Goal: Transaction & Acquisition: Purchase product/service

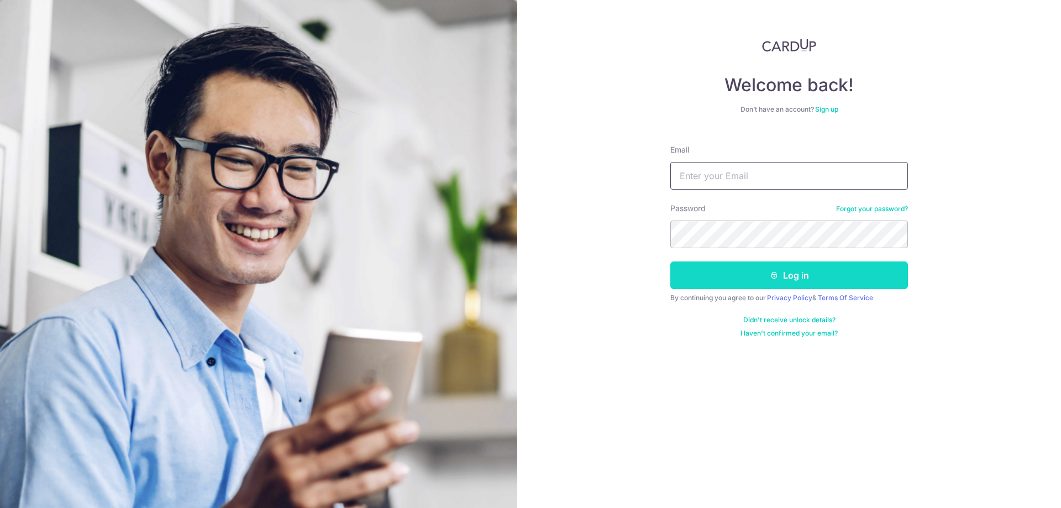
type input "[EMAIL_ADDRESS][DOMAIN_NAME]"
click at [744, 277] on button "Log in" at bounding box center [789, 275] width 238 height 28
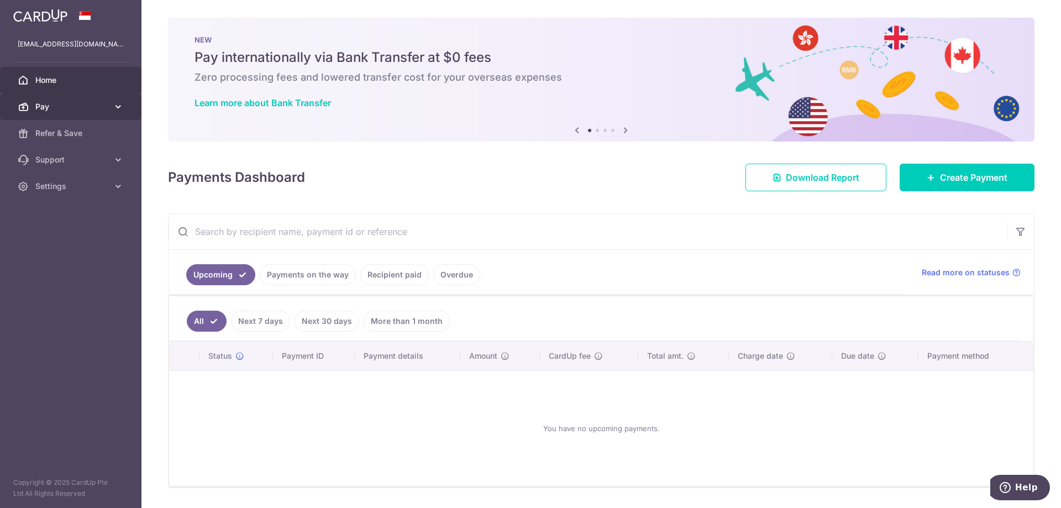
click at [57, 108] on span "Pay" at bounding box center [71, 106] width 73 height 11
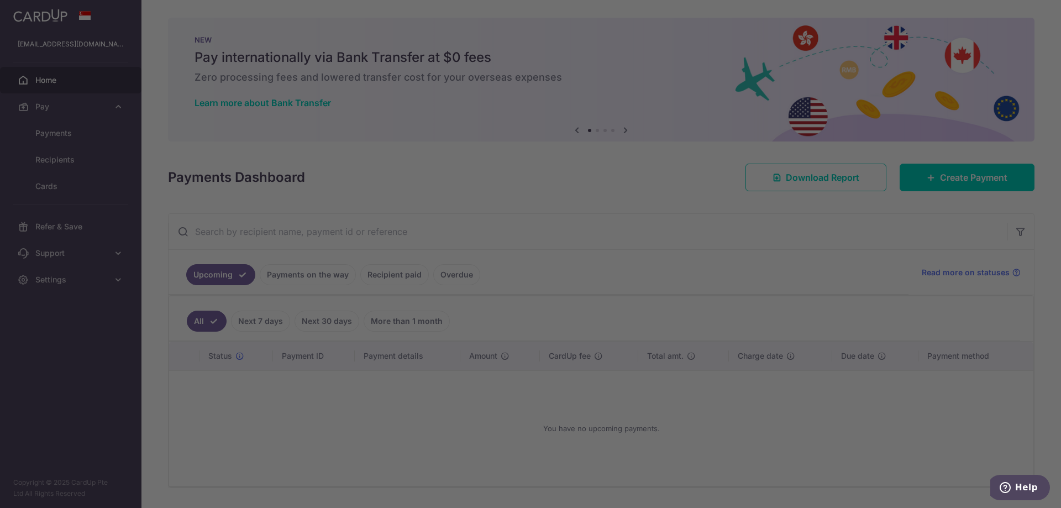
click at [101, 160] on div at bounding box center [535, 256] width 1071 height 513
click at [322, 437] on div at bounding box center [535, 256] width 1071 height 513
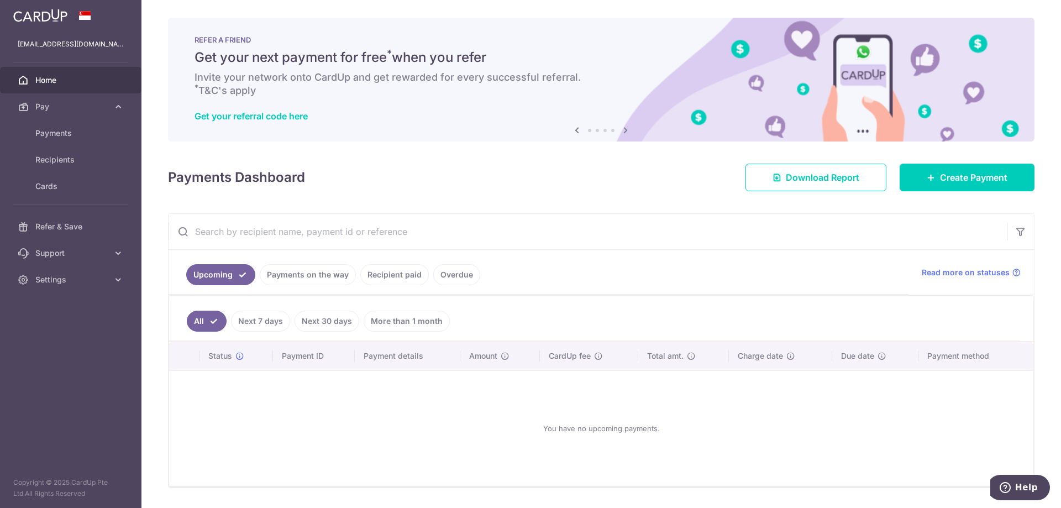
click at [435, 450] on div "You have no upcoming payments." at bounding box center [600, 428] width 837 height 97
click at [65, 155] on span "Recipients" at bounding box center [71, 159] width 73 height 11
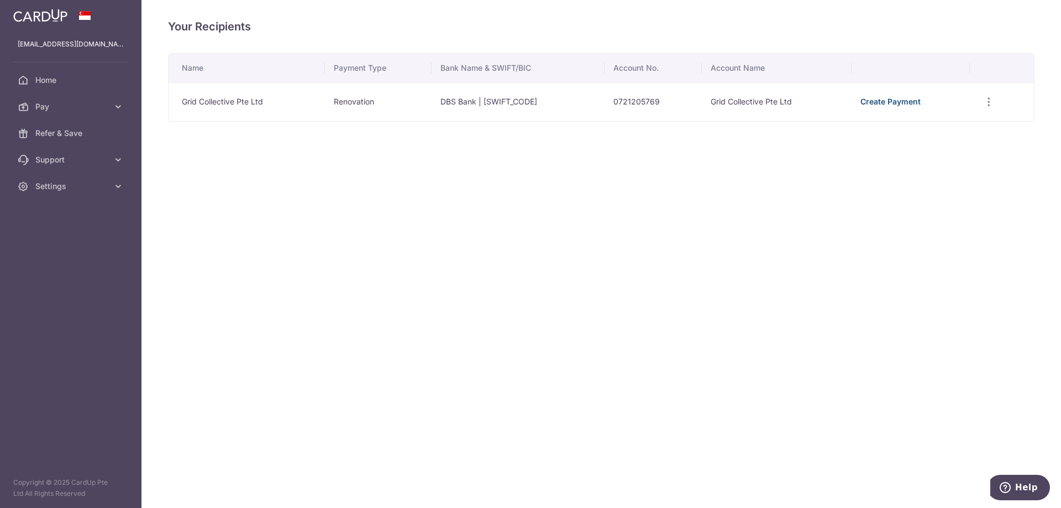
click at [863, 101] on link "Create Payment" at bounding box center [890, 101] width 60 height 9
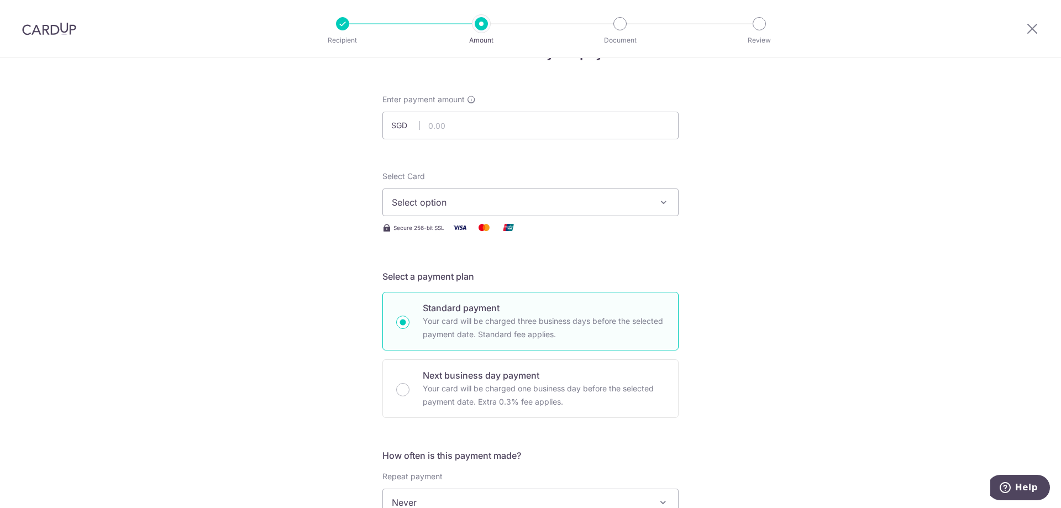
scroll to position [55, 0]
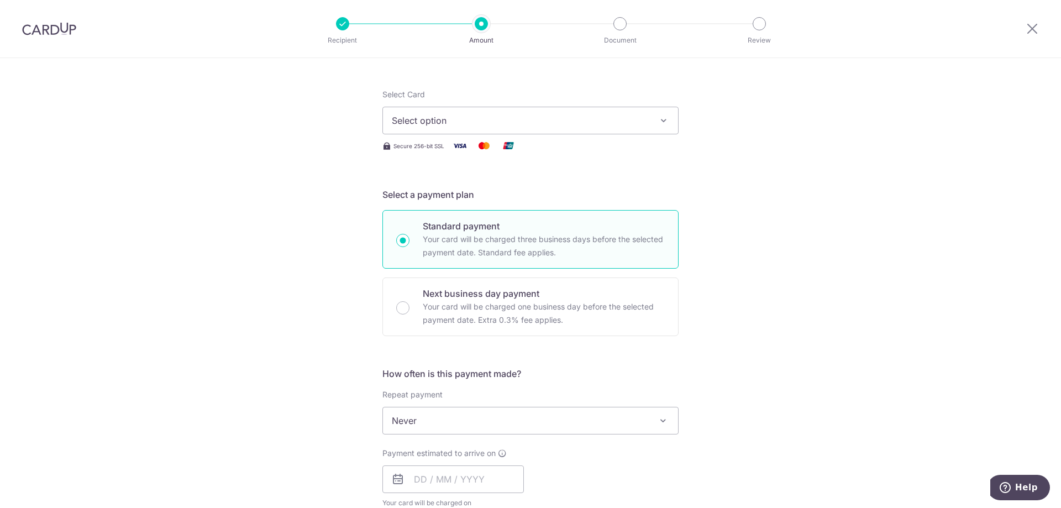
scroll to position [0, 0]
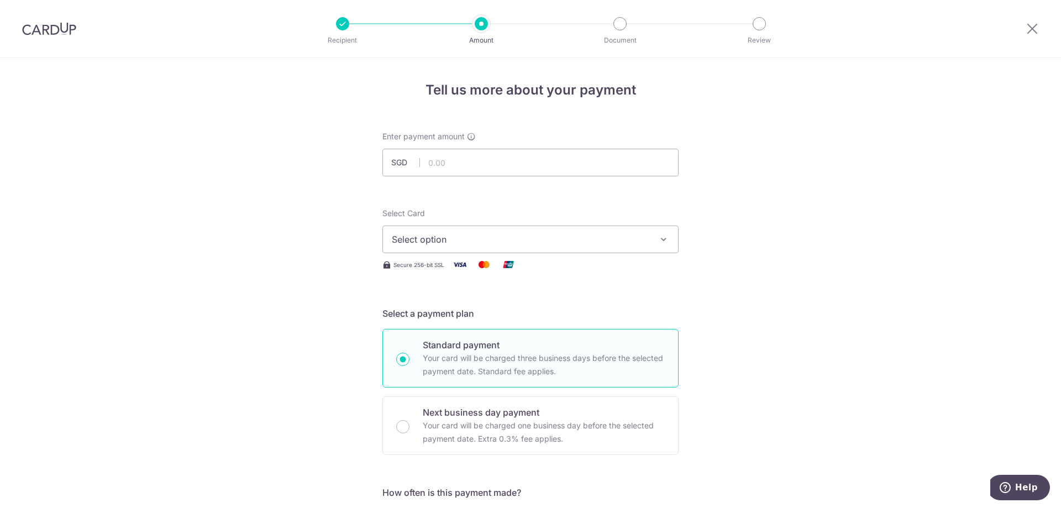
click at [1024, 34] on div at bounding box center [1031, 28] width 57 height 57
drag, startPoint x: 1024, startPoint y: 34, endPoint x: 1034, endPoint y: 25, distance: 14.1
click at [1034, 25] on icon at bounding box center [1031, 29] width 13 height 14
click at [524, 161] on input "text" at bounding box center [530, 163] width 296 height 28
click at [1036, 33] on icon at bounding box center [1031, 29] width 13 height 14
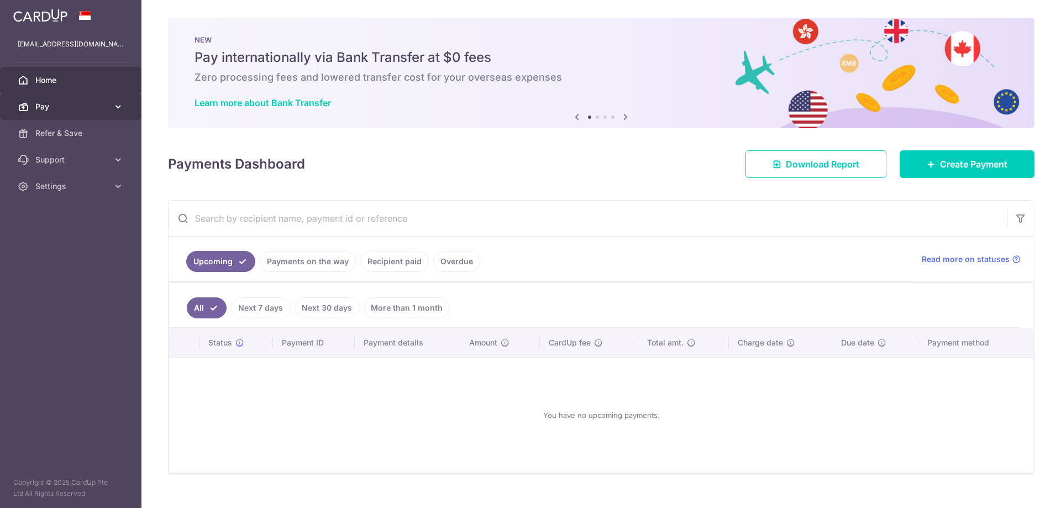
click at [70, 104] on span "Pay" at bounding box center [71, 106] width 73 height 11
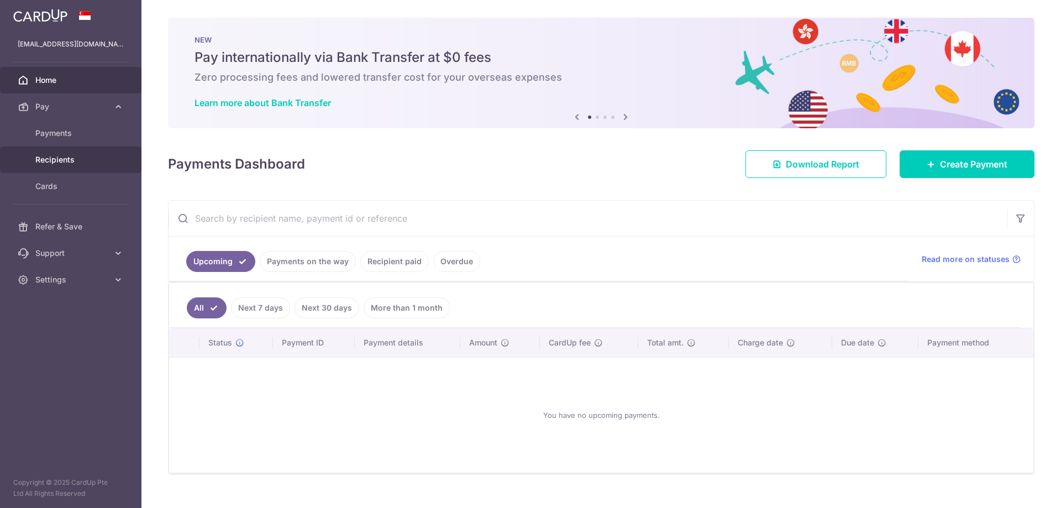
click at [71, 160] on span "Recipients" at bounding box center [71, 159] width 73 height 11
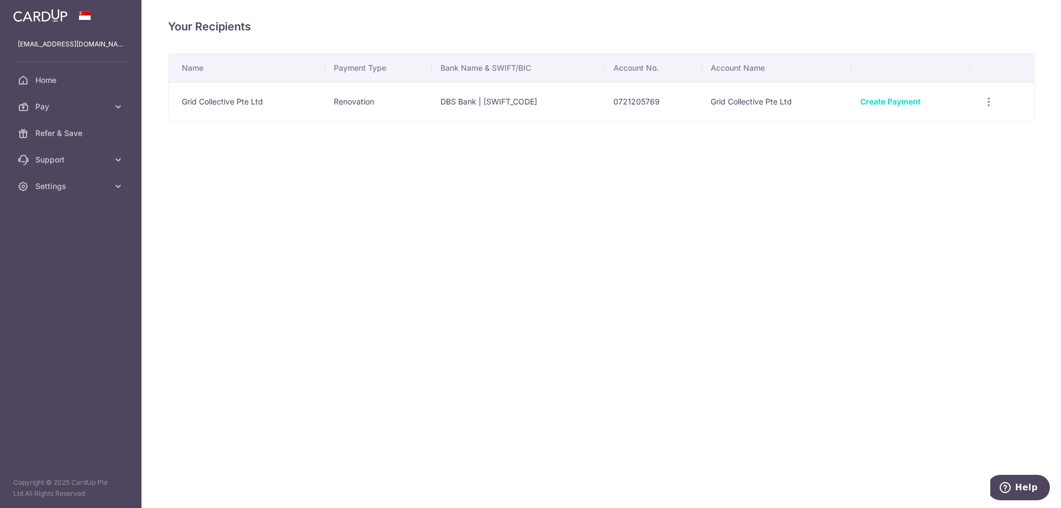
click at [561, 296] on div "Your Recipients Name Payment Type Bank Name & SWIFT/BIC Account No. Account Nam…" at bounding box center [600, 254] width 919 height 508
drag, startPoint x: 410, startPoint y: 313, endPoint x: 308, endPoint y: 346, distance: 108.1
click at [308, 346] on div "Your Recipients Name Payment Type Bank Name & SWIFT/BIC Account No. Account Nam…" at bounding box center [600, 254] width 919 height 508
click at [406, 278] on div "Your Recipients Name Payment Type Bank Name & SWIFT/BIC Account No. Account Nam…" at bounding box center [600, 254] width 919 height 508
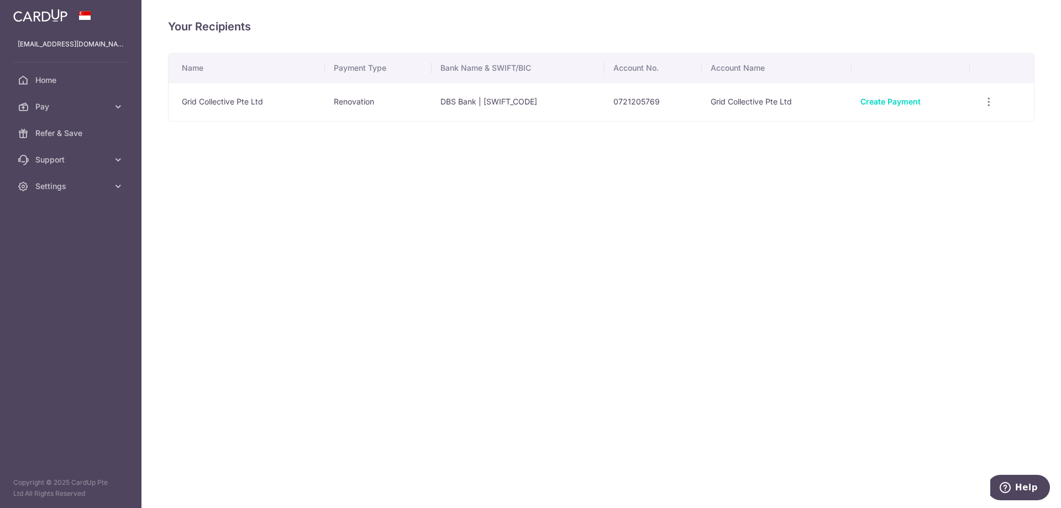
click at [445, 366] on div "Your Recipients Name Payment Type Bank Name & SWIFT/BIC Account No. Account Nam…" at bounding box center [600, 254] width 919 height 508
click at [896, 103] on link "Create Payment" at bounding box center [890, 101] width 60 height 9
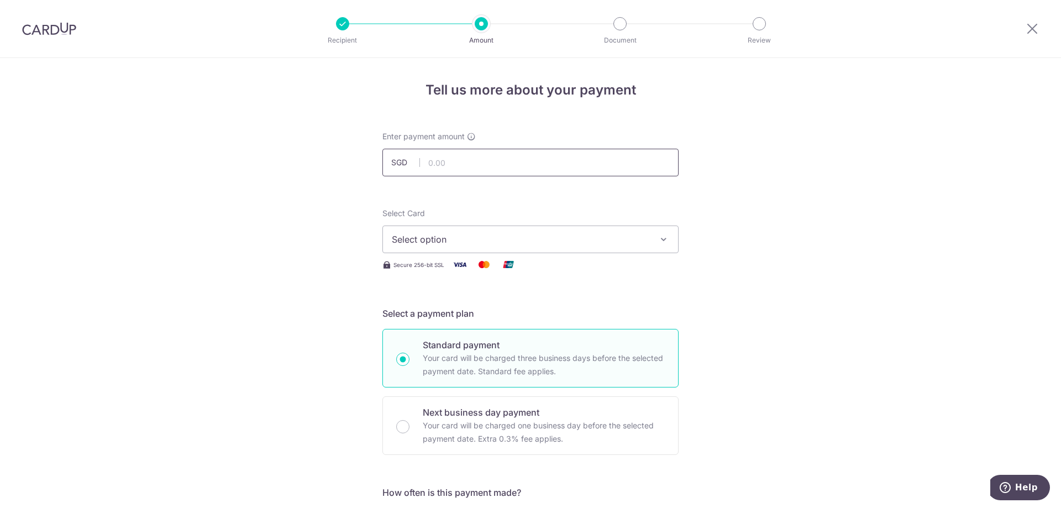
click at [582, 158] on input "text" at bounding box center [530, 163] width 296 height 28
type input "2,750.00"
click at [573, 247] on button "Select option" at bounding box center [530, 239] width 296 height 28
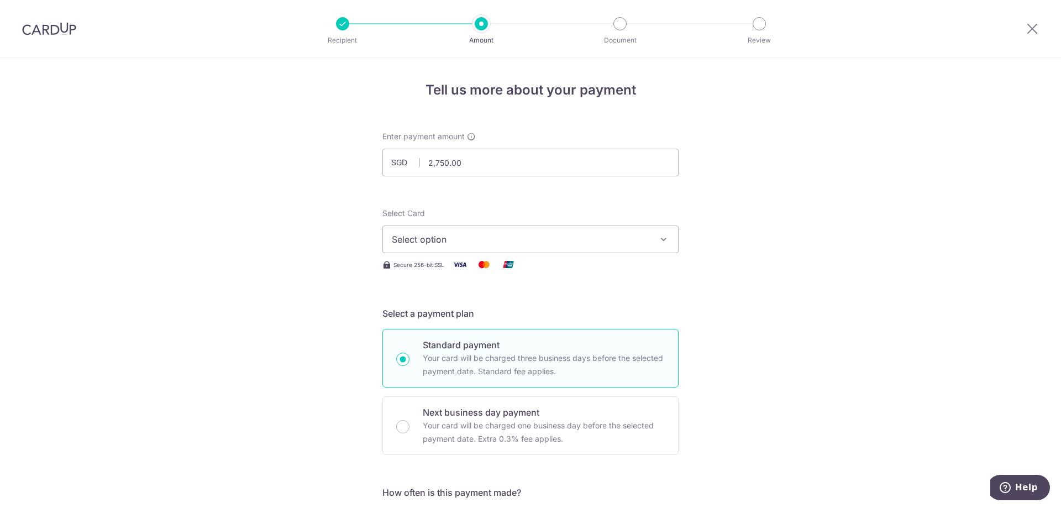
click at [499, 235] on span "Select option" at bounding box center [520, 239] width 257 height 13
click at [462, 264] on link "Add credit card" at bounding box center [530, 270] width 295 height 20
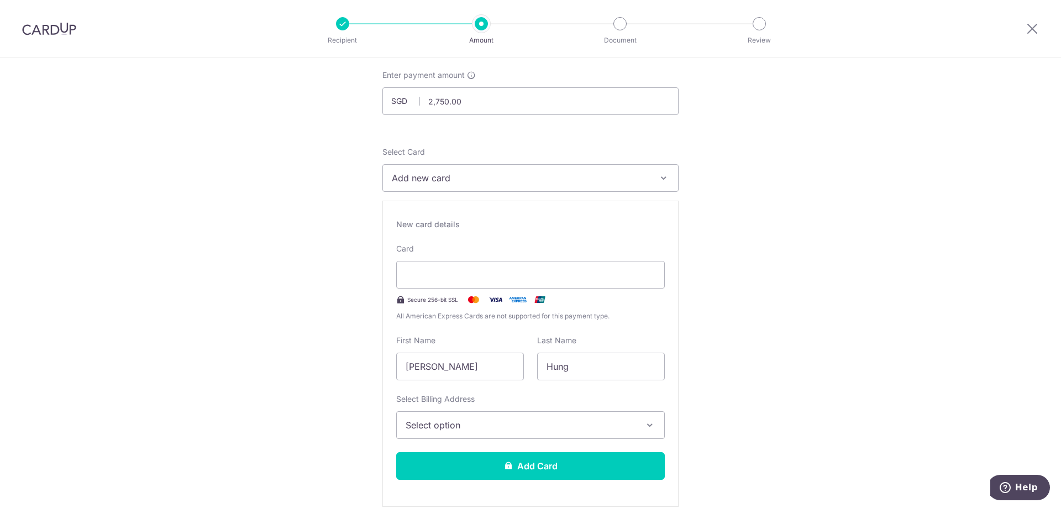
scroll to position [166, 0]
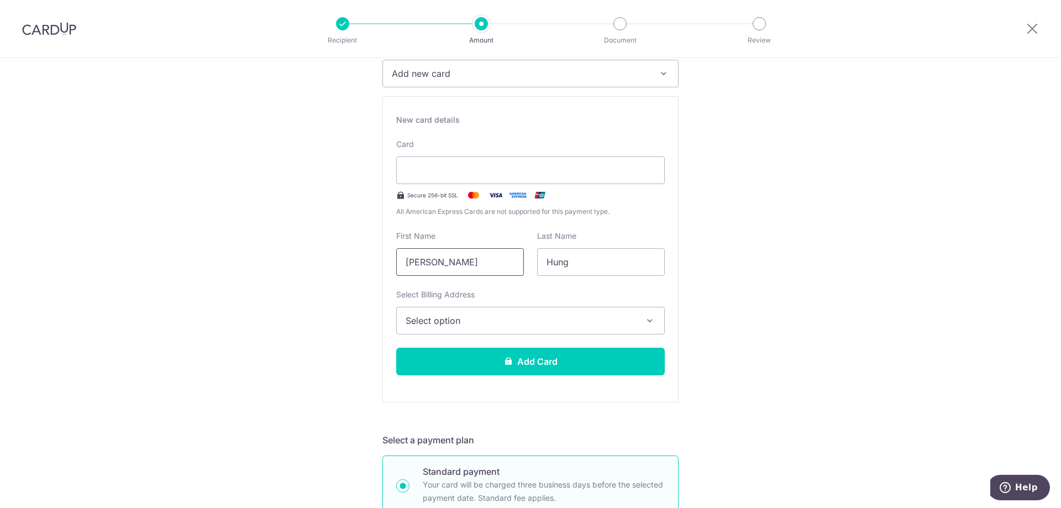
click at [502, 260] on input "Jesse Kuo Thai" at bounding box center [460, 262] width 128 height 28
type input "Alicia"
type input "s"
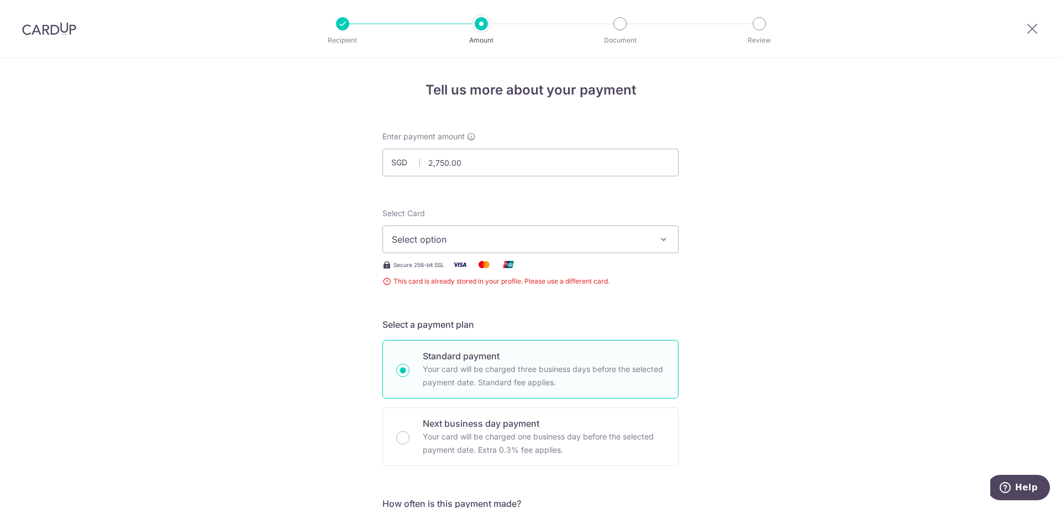
click at [488, 233] on span "Select option" at bounding box center [520, 239] width 257 height 13
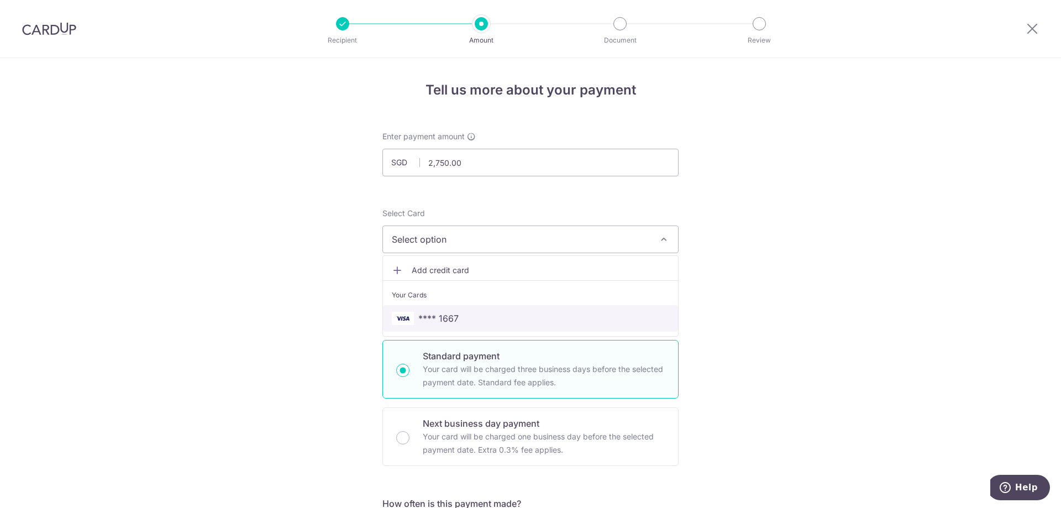
click at [441, 315] on span "**** 1667" at bounding box center [438, 318] width 40 height 13
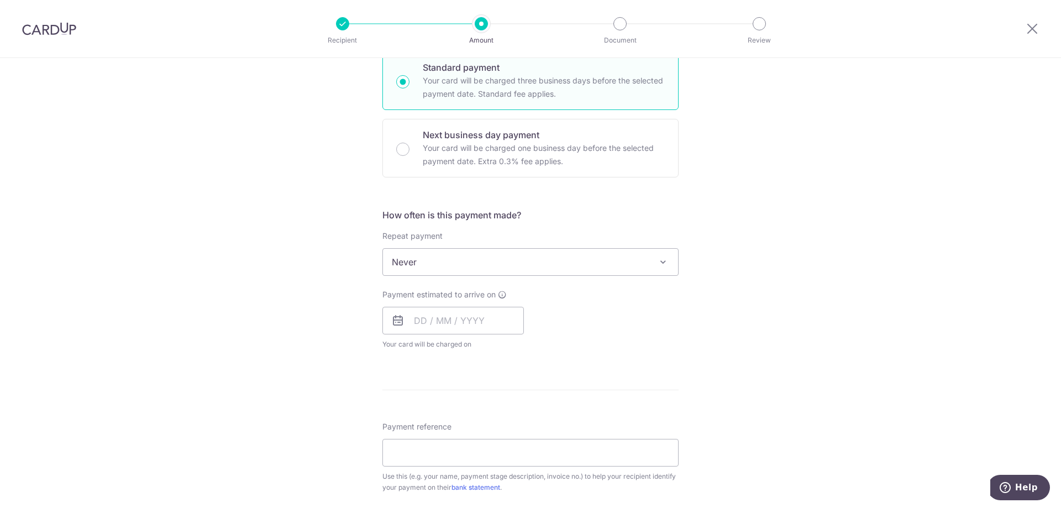
scroll to position [331, 0]
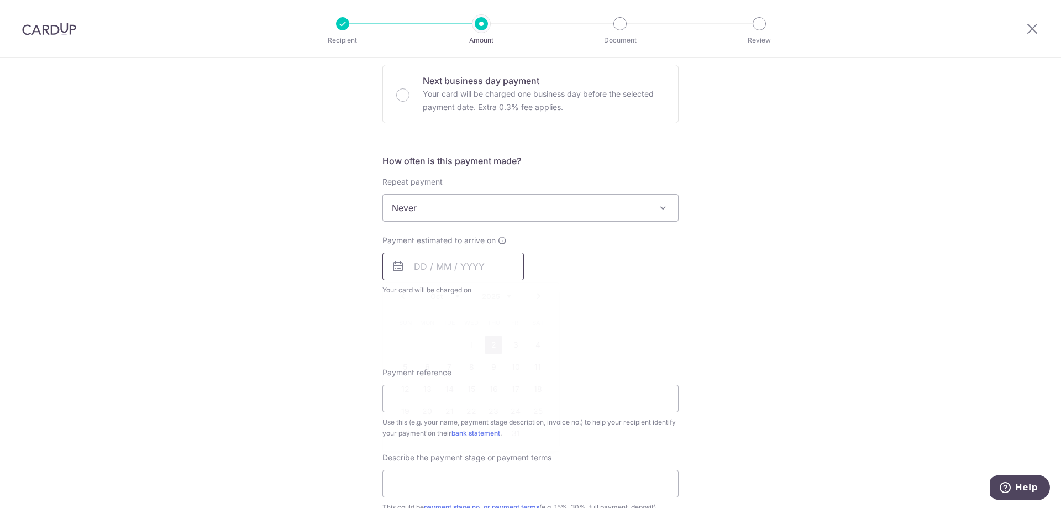
click at [488, 271] on input "text" at bounding box center [452, 266] width 141 height 28
click at [471, 341] on table "Sun Mon Tue Wed Thu Fri Sat 1 2 3 4 5 6 7 8 9 10 11 12 13 14 15 16 17 18 19 20 …" at bounding box center [471, 378] width 155 height 133
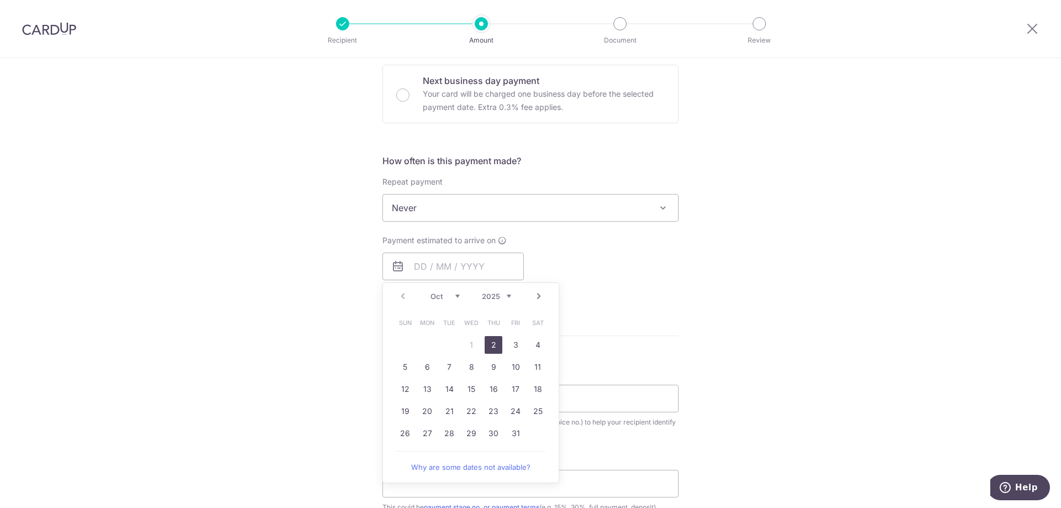
click at [488, 343] on link "2" at bounding box center [493, 345] width 18 height 18
type input "02/10/2025"
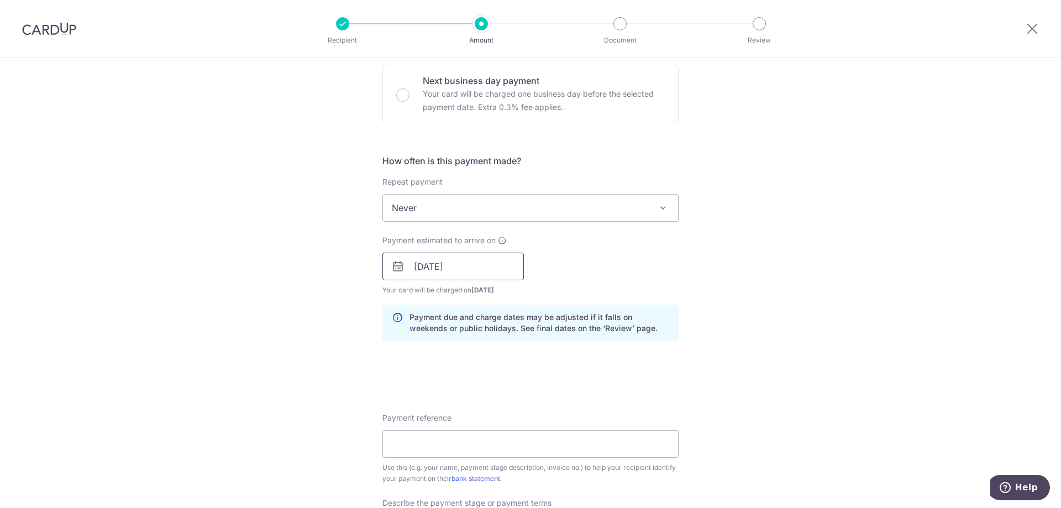
click at [474, 265] on input "02/10/2025" at bounding box center [452, 266] width 141 height 28
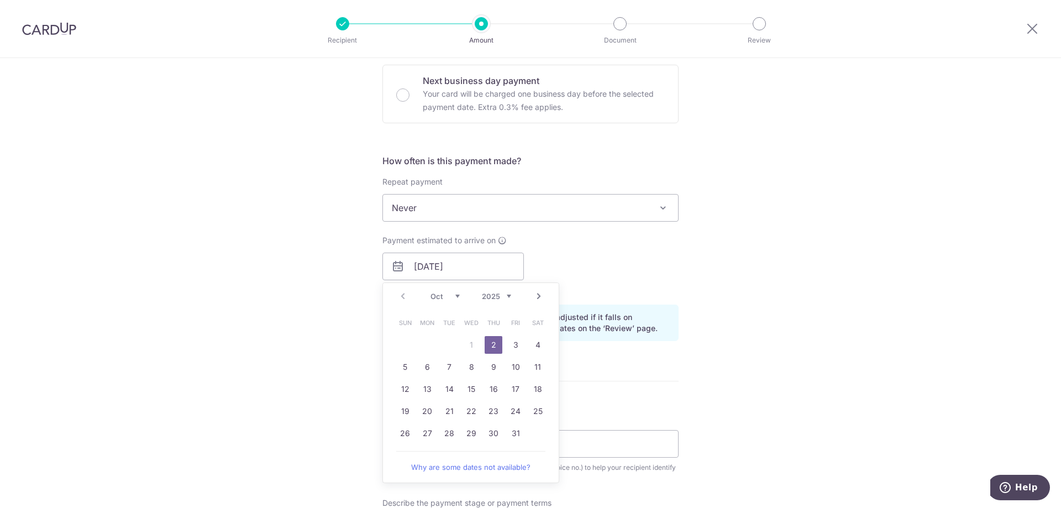
click at [335, 295] on div "Tell us more about your payment Enter payment amount SGD 2,750.00 2750.00 This …" at bounding box center [530, 286] width 1061 height 1119
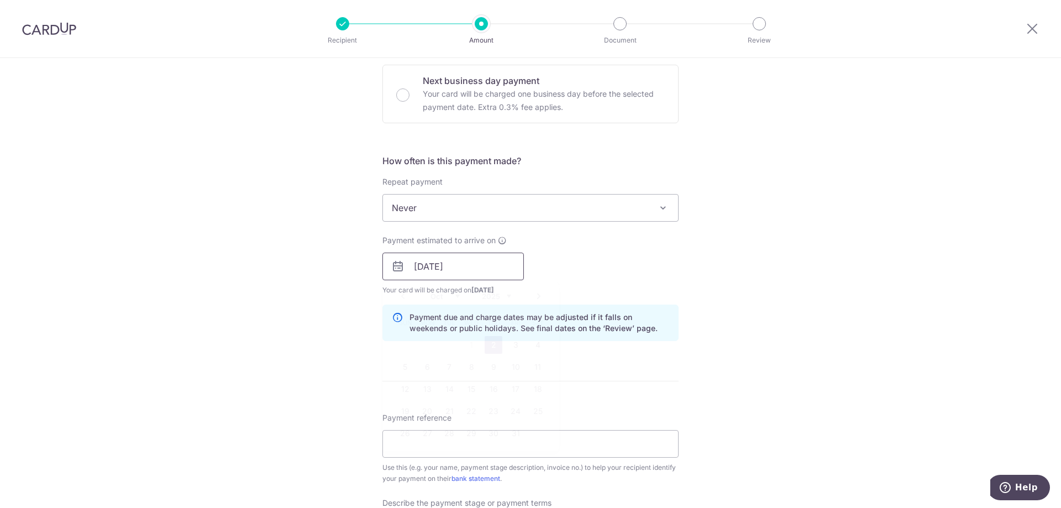
click at [487, 268] on input "02/10/2025" at bounding box center [452, 266] width 141 height 28
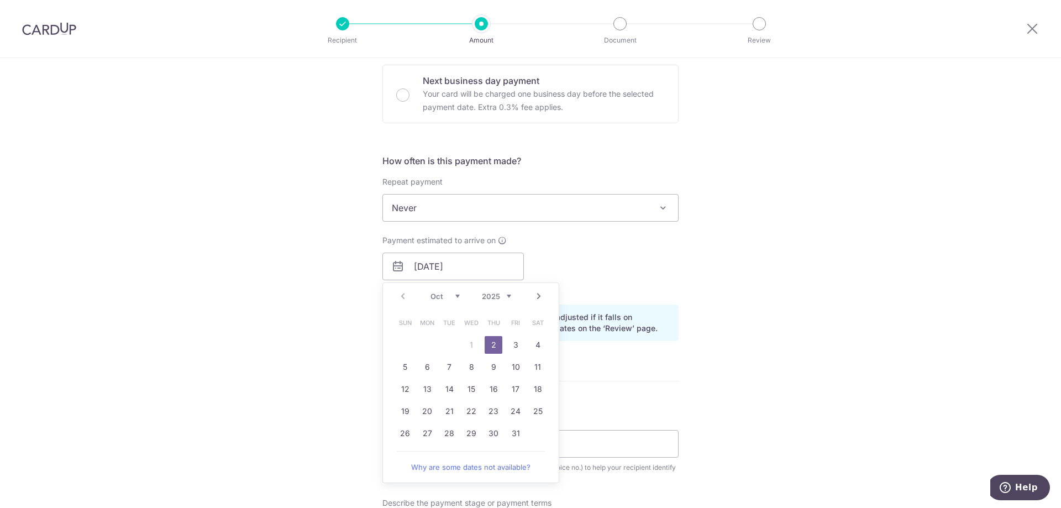
click at [489, 345] on link "2" at bounding box center [493, 345] width 18 height 18
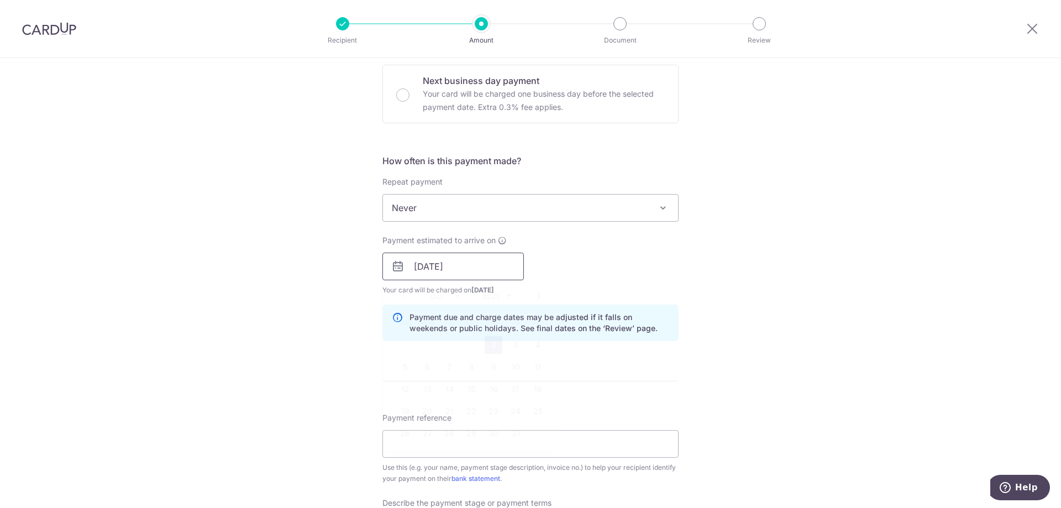
click at [462, 266] on input "02/10/2025" at bounding box center [452, 266] width 141 height 28
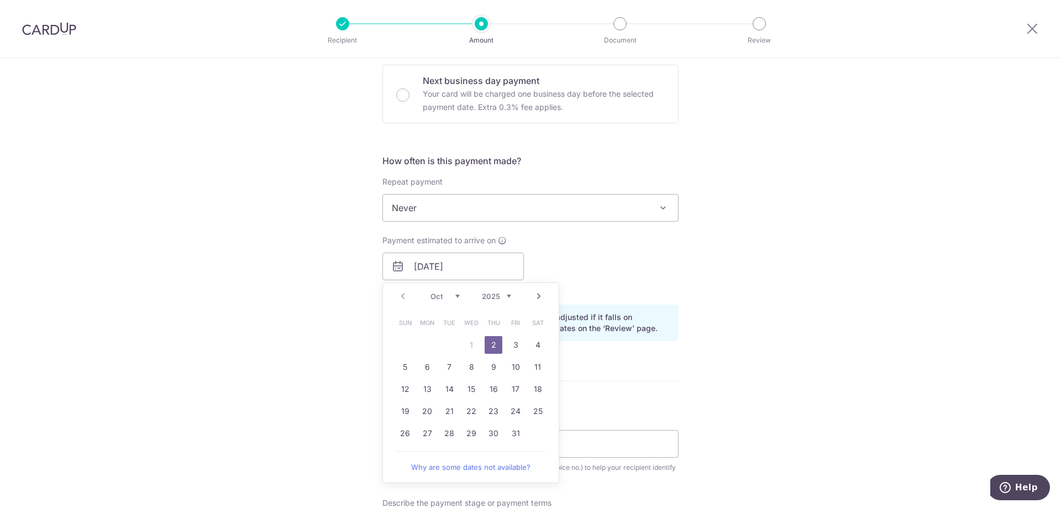
click at [484, 344] on link "2" at bounding box center [493, 345] width 18 height 18
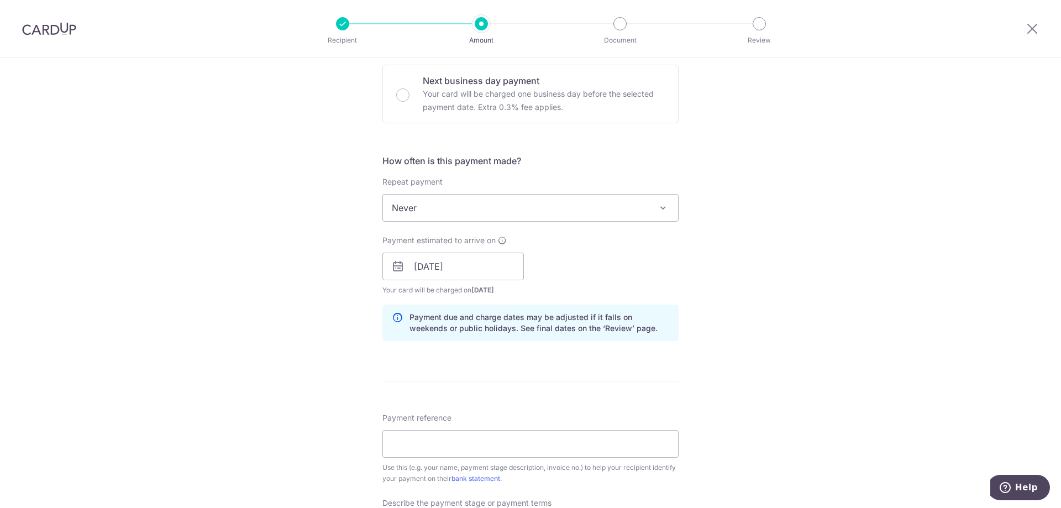
click at [293, 364] on div "Tell us more about your payment Enter payment amount SGD 2,750.00 2750.00 This …" at bounding box center [530, 286] width 1061 height 1119
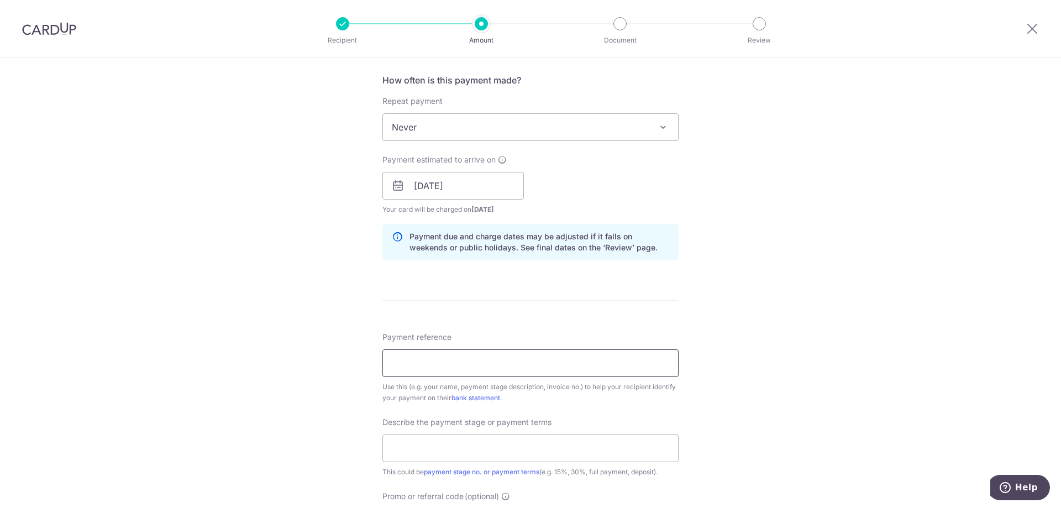
scroll to position [497, 0]
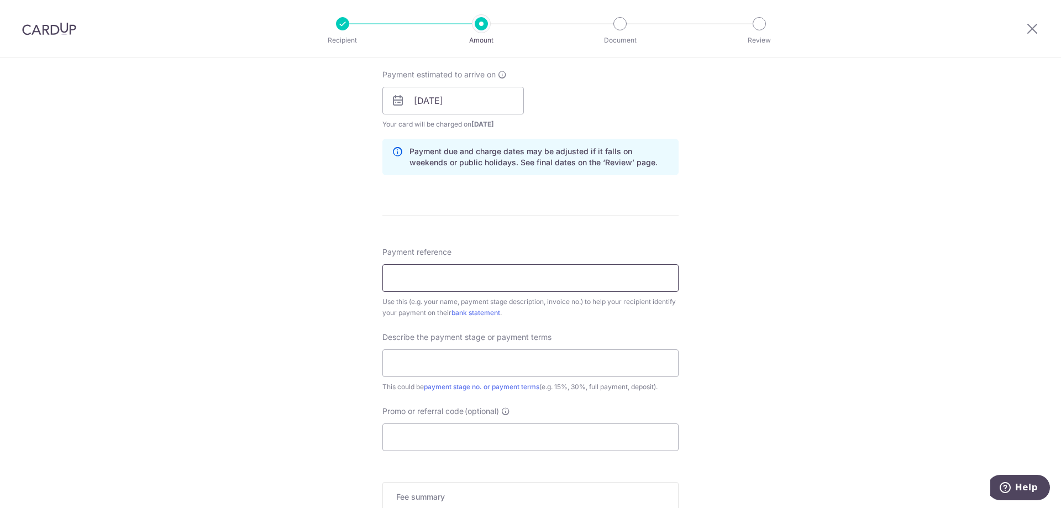
click at [433, 282] on input "Payment reference" at bounding box center [530, 278] width 296 height 28
type input "Jesse Hung"
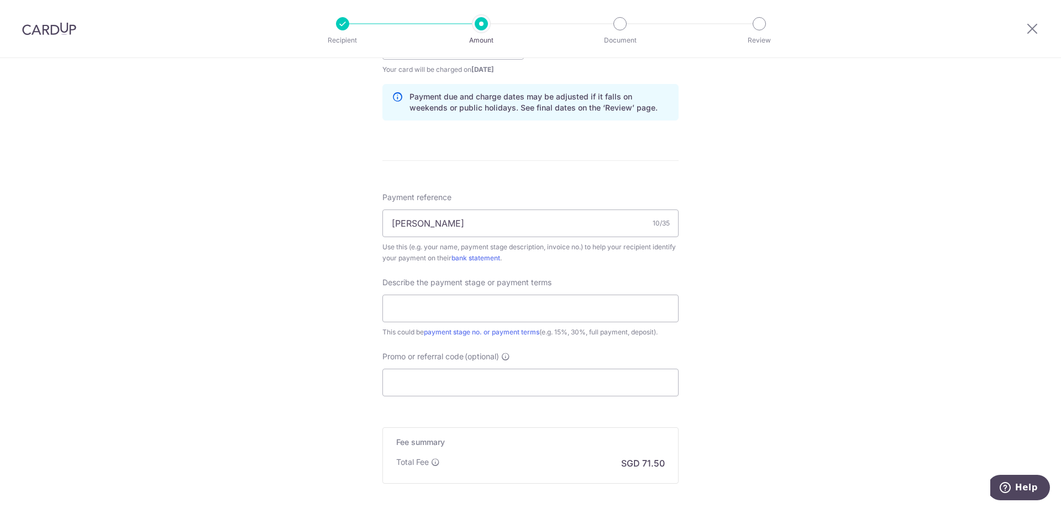
scroll to position [552, 0]
click at [249, 318] on div "Tell us more about your payment Enter payment amount SGD 2,750.00 2750.00 This …" at bounding box center [530, 65] width 1061 height 1119
click at [437, 305] on input "text" at bounding box center [530, 308] width 296 height 28
click at [346, 314] on div "Tell us more about your payment Enter payment amount SGD 2,750.00 2750.00 This …" at bounding box center [530, 65] width 1061 height 1119
click at [429, 299] on input "text" at bounding box center [530, 308] width 296 height 28
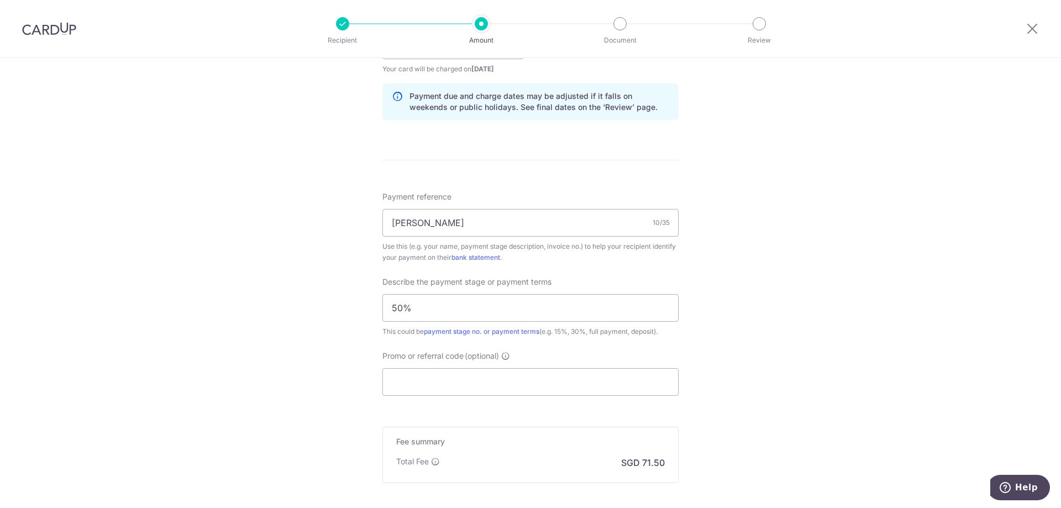
click at [233, 361] on div "Tell us more about your payment Enter payment amount SGD 2,750.00 2750.00 This …" at bounding box center [530, 65] width 1061 height 1119
click at [431, 389] on input "Promo or referral code (optional)" at bounding box center [530, 382] width 296 height 28
click at [442, 312] on input "50%" at bounding box center [530, 308] width 296 height 28
type input "50% Balance"
click at [263, 328] on div "Tell us more about your payment Enter payment amount SGD 2,750.00 2750.00 This …" at bounding box center [530, 65] width 1061 height 1119
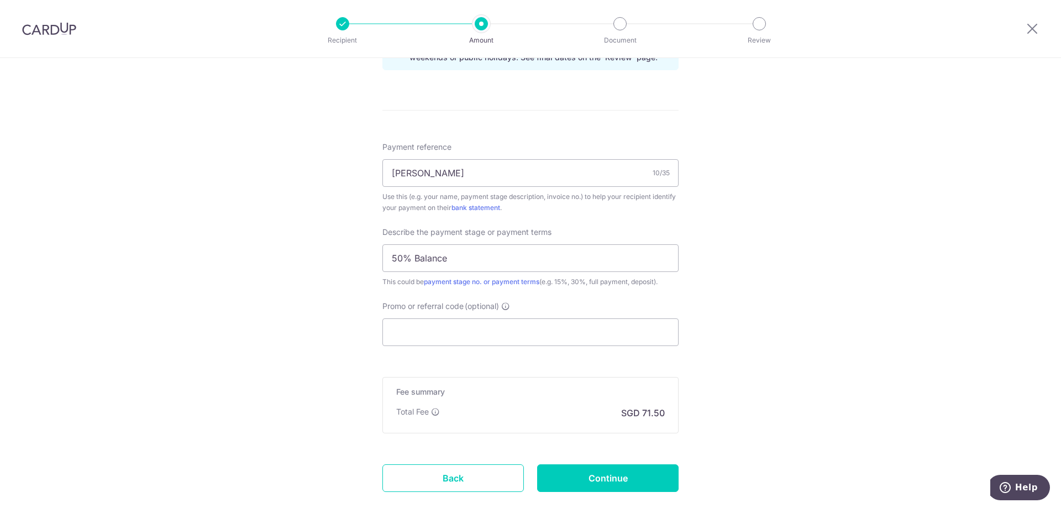
scroll to position [669, 0]
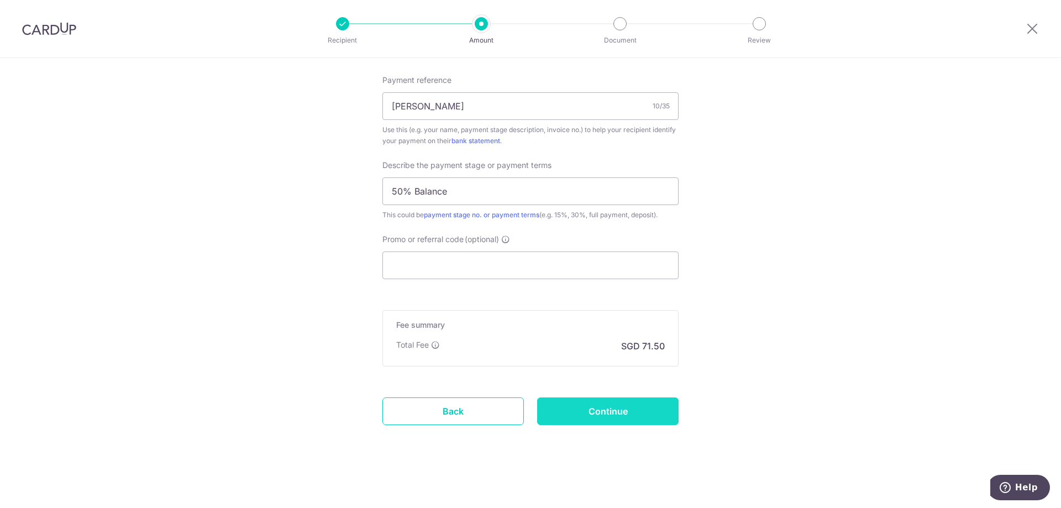
click at [555, 407] on input "Continue" at bounding box center [607, 411] width 141 height 28
type input "Create Schedule"
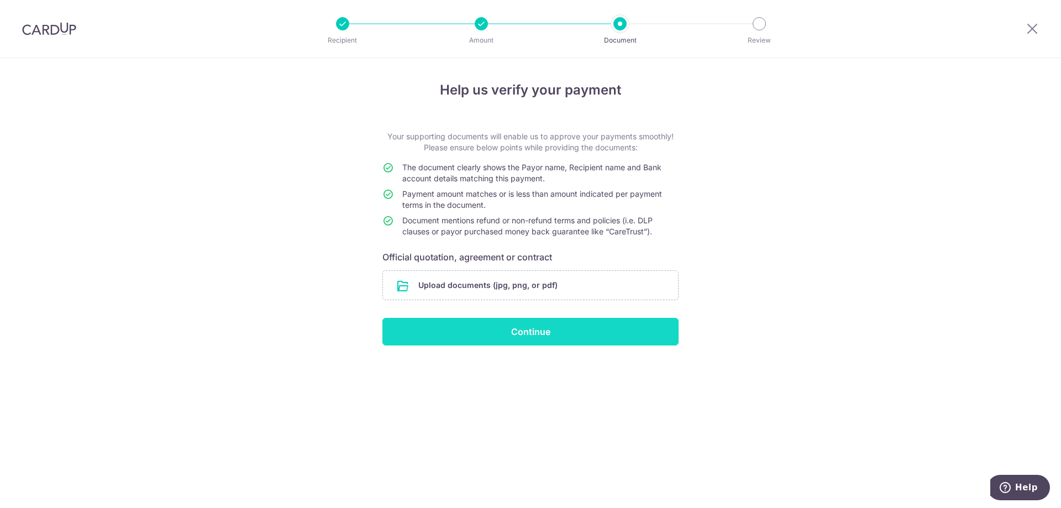
click at [518, 332] on input "Continue" at bounding box center [530, 332] width 296 height 28
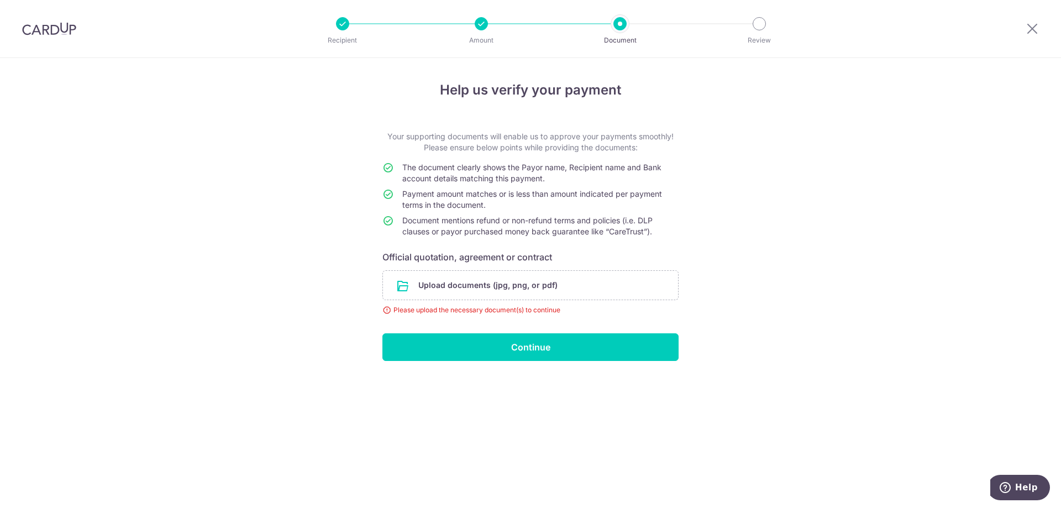
click at [290, 254] on div "Help us verify your payment Your supporting documents will enable us to approve…" at bounding box center [530, 283] width 1061 height 450
click at [549, 294] on input "file" at bounding box center [530, 285] width 295 height 29
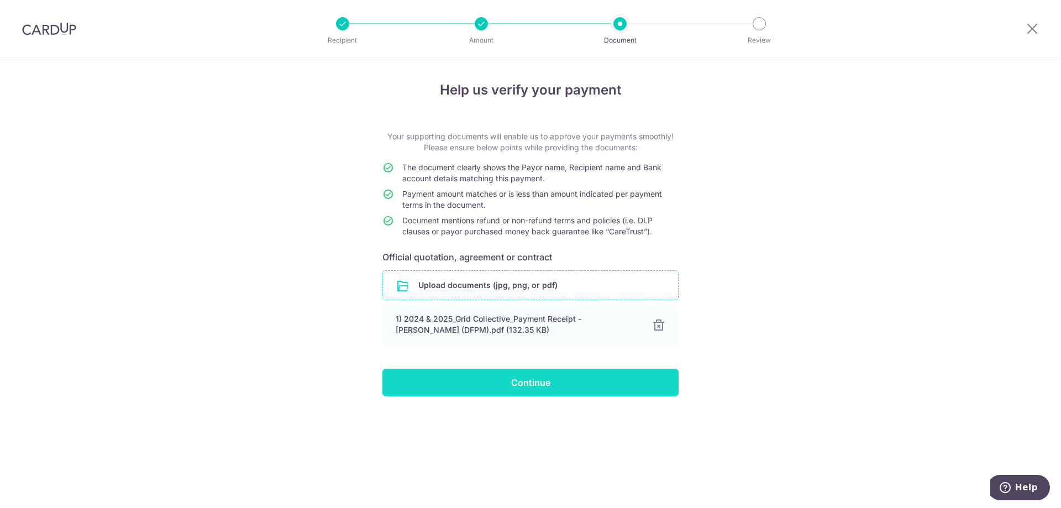
click at [487, 386] on input "Continue" at bounding box center [530, 382] width 296 height 28
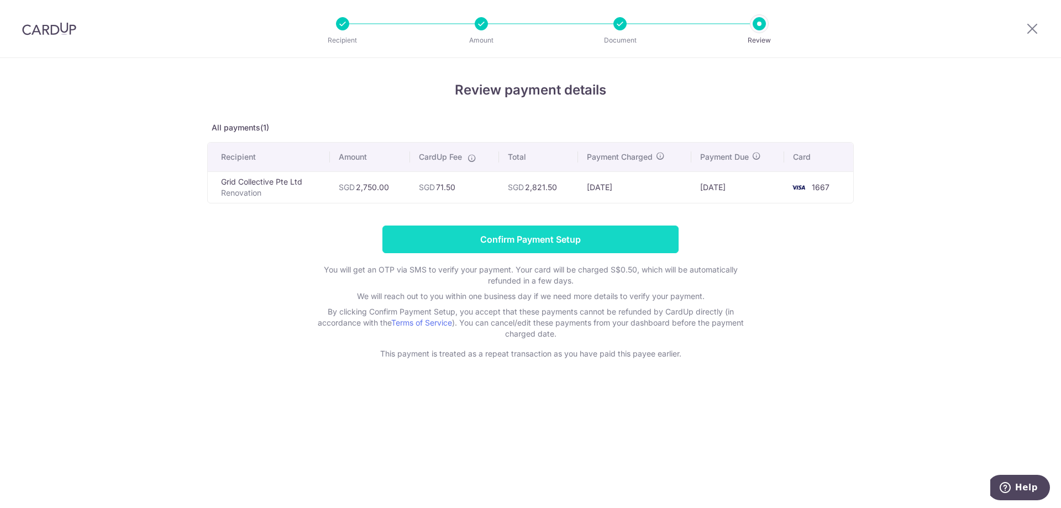
click at [503, 244] on input "Confirm Payment Setup" at bounding box center [530, 239] width 296 height 28
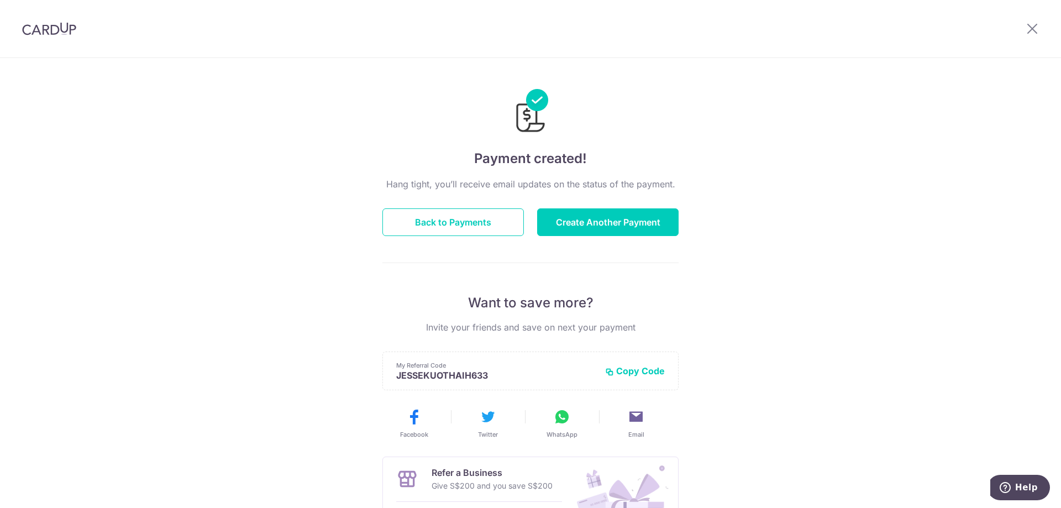
drag, startPoint x: 489, startPoint y: 181, endPoint x: 680, endPoint y: 183, distance: 191.2
click at [680, 183] on div "Payment created! Hang tight, you’ll receive email updates on the status of the …" at bounding box center [530, 353] width 1061 height 590
drag, startPoint x: 571, startPoint y: 182, endPoint x: 350, endPoint y: 176, distance: 221.1
click at [350, 176] on div "Payment created! Hang tight, you’ll receive email updates on the status of the …" at bounding box center [530, 353] width 1061 height 590
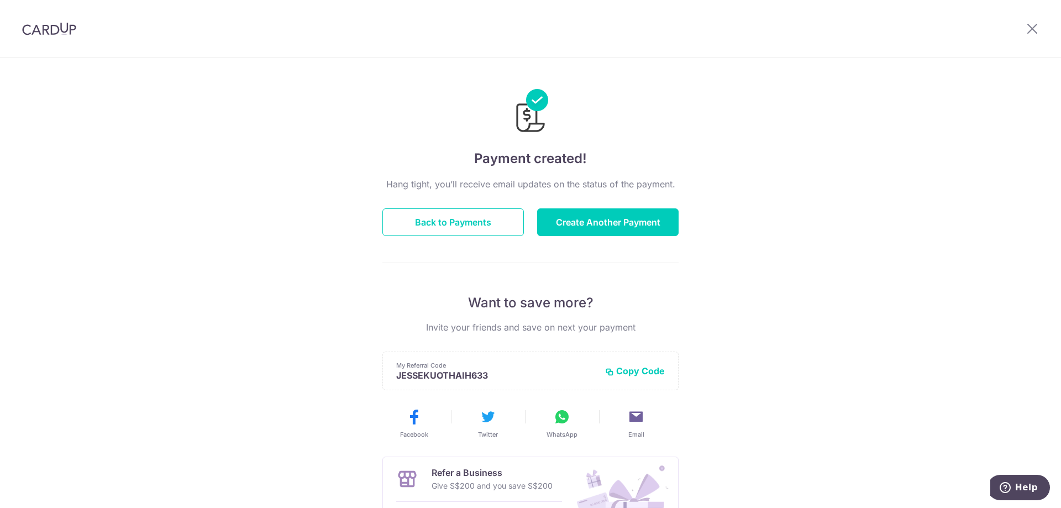
click at [370, 180] on div "Payment created! Hang tight, you’ll receive email updates on the status of the …" at bounding box center [530, 353] width 1061 height 590
click at [1032, 30] on icon at bounding box center [1031, 29] width 13 height 14
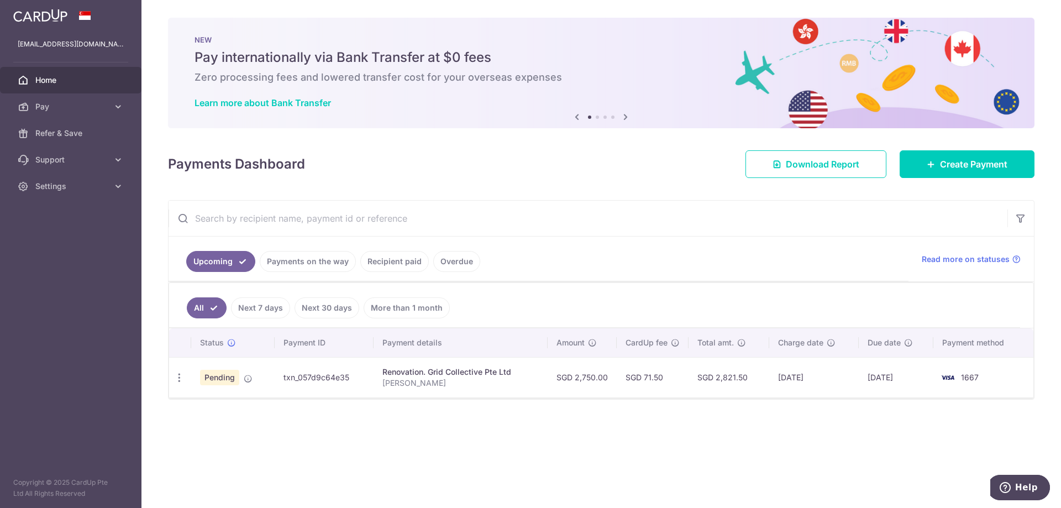
click at [814, 413] on div "× Pause Schedule Pause all future payments in this series Pause just this one p…" at bounding box center [600, 254] width 919 height 508
drag, startPoint x: 875, startPoint y: 379, endPoint x: 915, endPoint y: 377, distance: 40.9
click at [915, 377] on td "[DATE]" at bounding box center [895, 377] width 75 height 40
click at [252, 415] on div "× Pause Schedule Pause all future payments in this series Pause just this one p…" at bounding box center [600, 254] width 919 height 508
drag, startPoint x: 534, startPoint y: 444, endPoint x: 520, endPoint y: 447, distance: 14.7
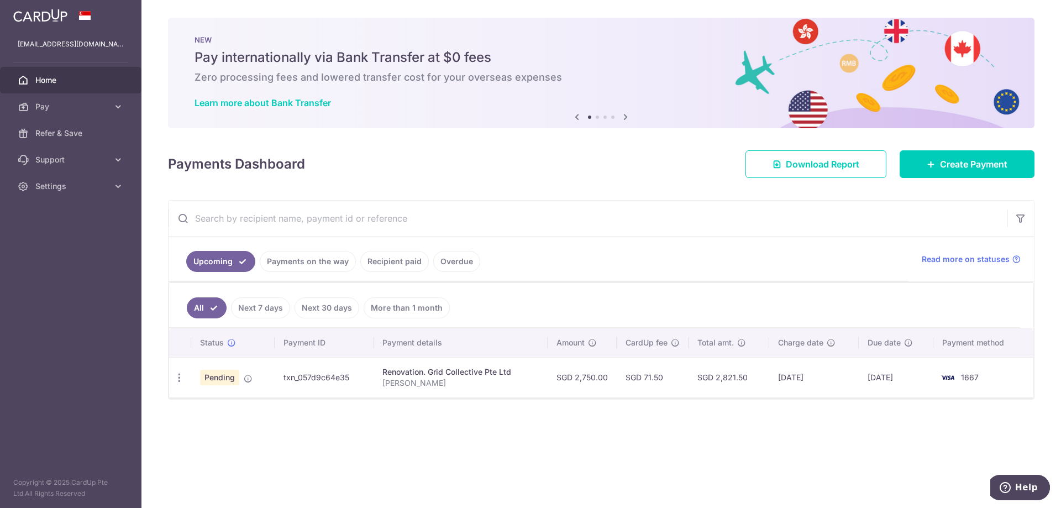
drag, startPoint x: 495, startPoint y: 449, endPoint x: 488, endPoint y: 449, distance: 6.6
click at [493, 449] on div "× Pause Schedule Pause all future payments in this series Pause just this one p…" at bounding box center [600, 254] width 919 height 508
drag, startPoint x: 488, startPoint y: 449, endPoint x: 476, endPoint y: 449, distance: 12.2
click at [476, 449] on div "× Pause Schedule Pause all future payments in this series Pause just this one p…" at bounding box center [600, 254] width 919 height 508
drag, startPoint x: 476, startPoint y: 449, endPoint x: 426, endPoint y: 235, distance: 220.2
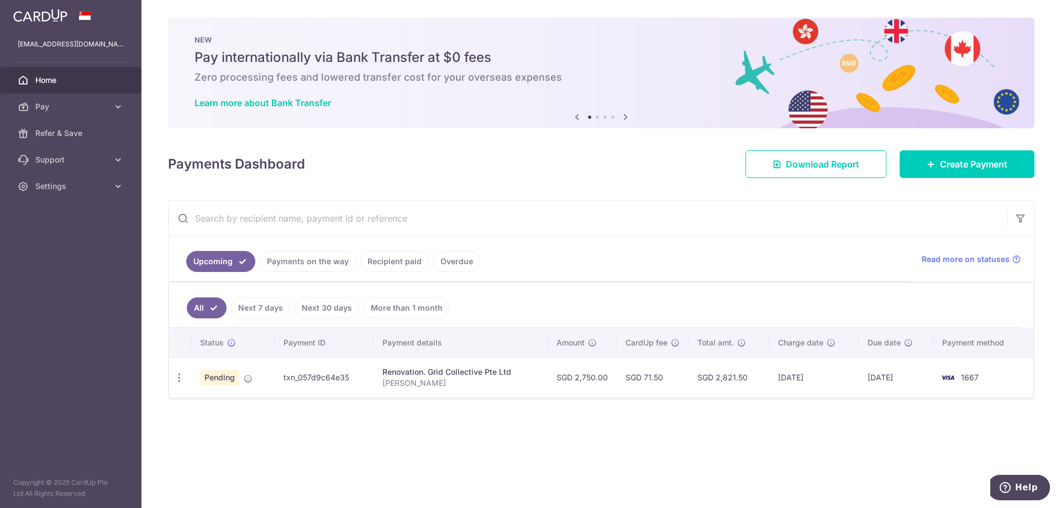
click at [459, 451] on div "× Pause Schedule Pause all future payments in this series Pause just this one p…" at bounding box center [600, 254] width 919 height 508
drag, startPoint x: 305, startPoint y: 391, endPoint x: 297, endPoint y: 382, distance: 11.7
click at [304, 391] on td "txn_057d9c64e35" at bounding box center [324, 377] width 99 height 40
click at [317, 402] on div "× Pause Schedule Pause all future payments in this series Pause just this one p…" at bounding box center [600, 254] width 919 height 508
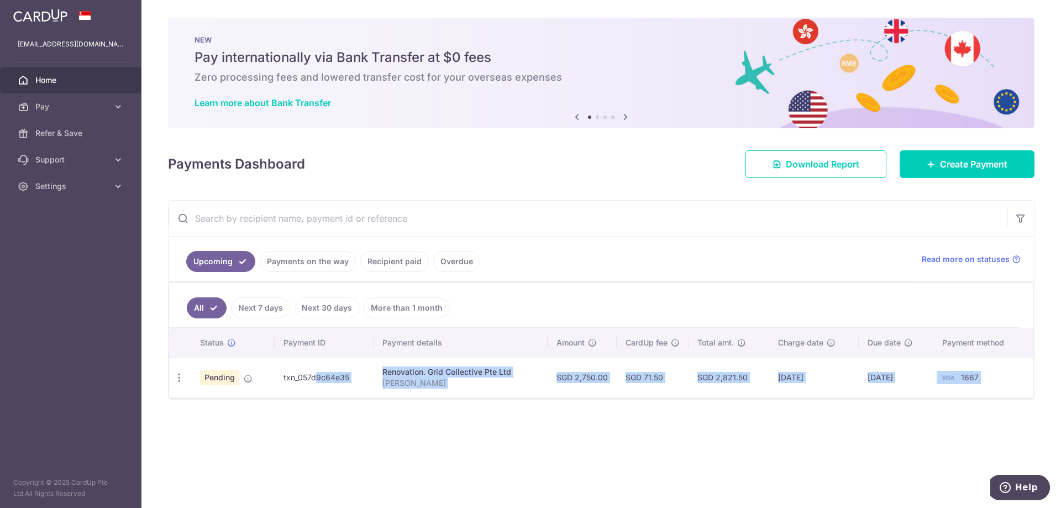
click at [298, 377] on td "txn_057d9c64e35" at bounding box center [324, 377] width 99 height 40
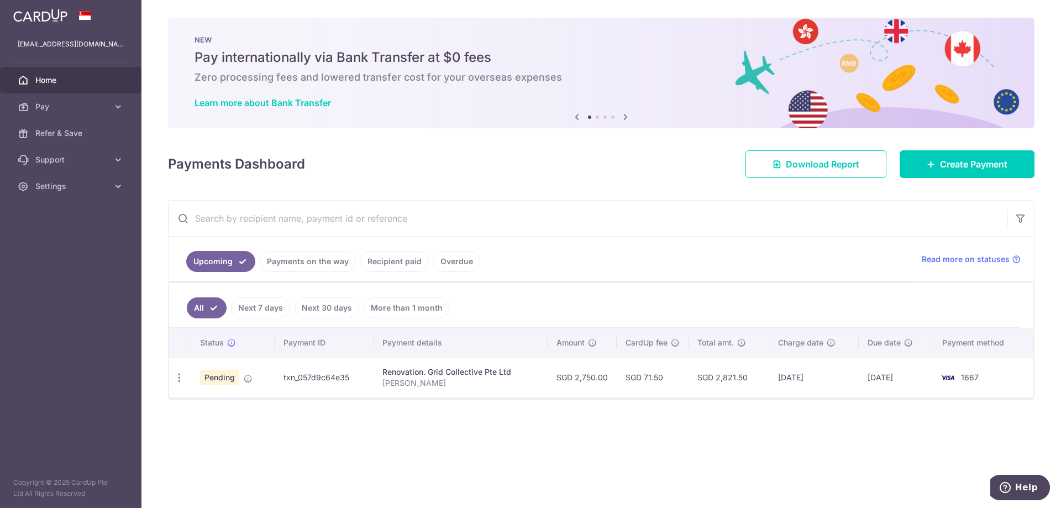
click at [230, 375] on span "Pending" at bounding box center [219, 377] width 39 height 15
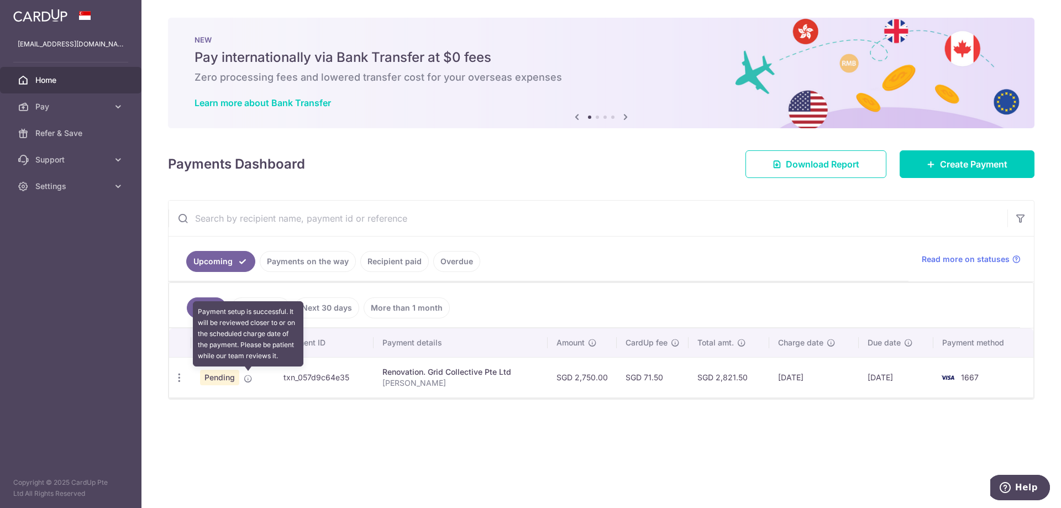
click at [250, 373] on span at bounding box center [248, 376] width 9 height 9
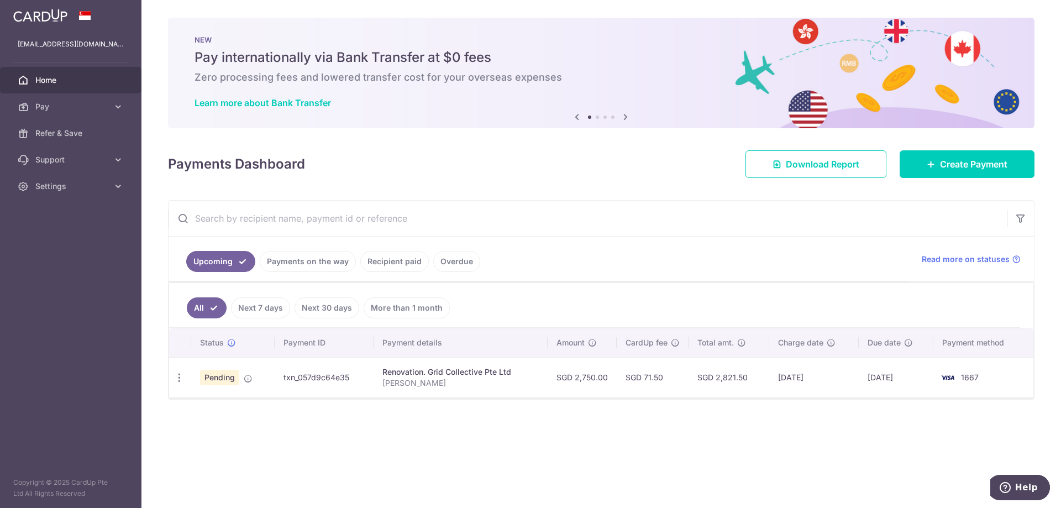
click at [322, 372] on td "txn_057d9c64e35" at bounding box center [324, 377] width 99 height 40
click at [389, 374] on div "Renovation. Grid Collective Pte Ltd" at bounding box center [460, 371] width 156 height 11
click at [446, 377] on p "[PERSON_NAME]" at bounding box center [460, 382] width 156 height 11
click at [552, 372] on tr "Update payment Cancel payment Pending txn_057d9c64e35 Renovation. Grid Collecti…" at bounding box center [601, 377] width 864 height 40
click at [559, 372] on td "SGD 2,750.00" at bounding box center [581, 377] width 69 height 40
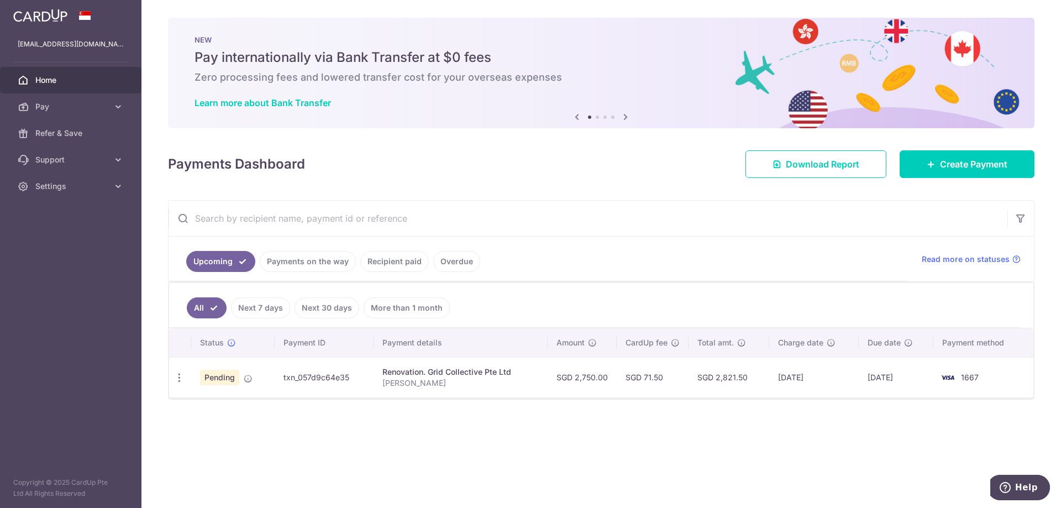
drag, startPoint x: 872, startPoint y: 376, endPoint x: 915, endPoint y: 373, distance: 43.1
click at [915, 373] on td "[DATE]" at bounding box center [895, 377] width 75 height 40
